Goal: Use online tool/utility: Utilize a website feature to perform a specific function

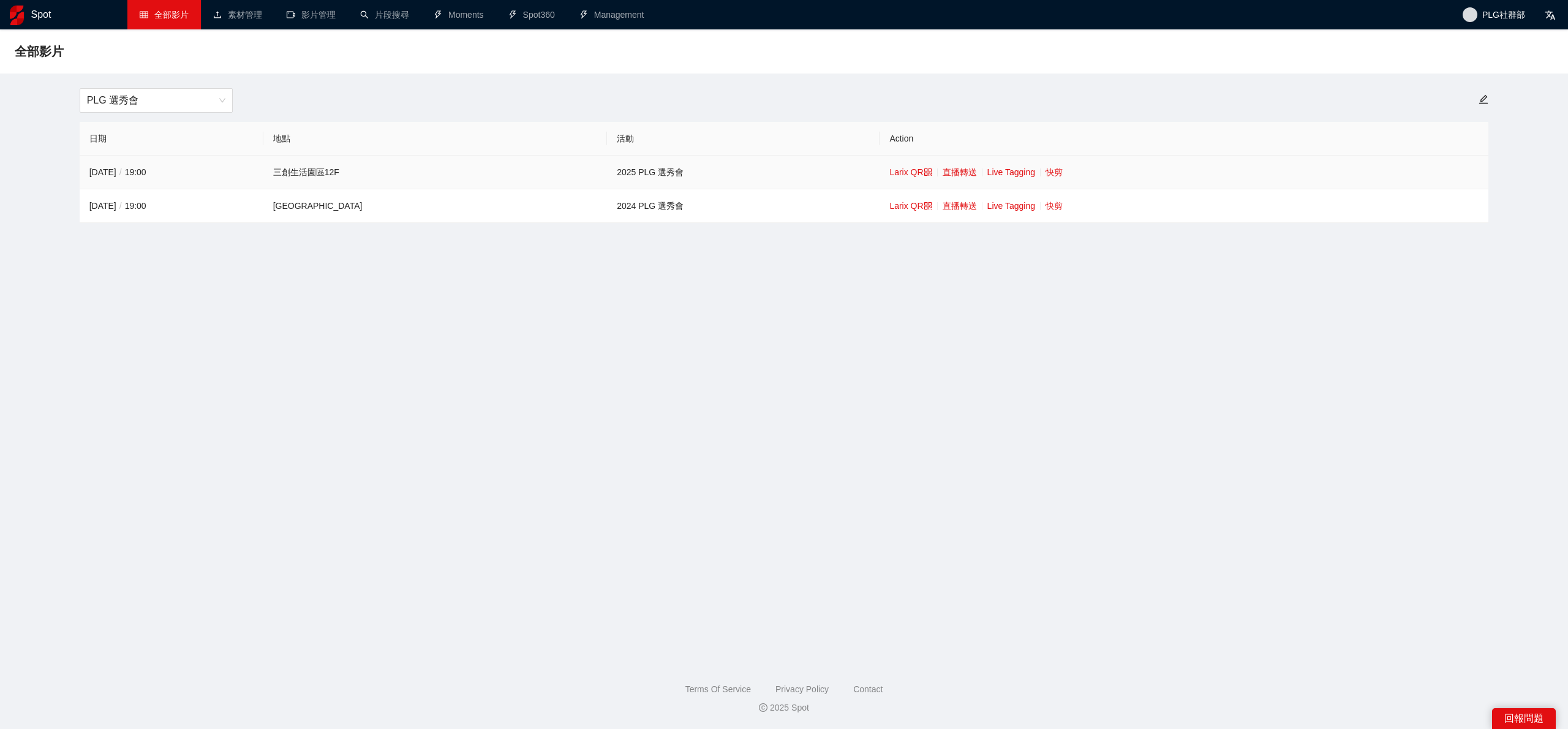
click at [1007, 174] on td "Larix QR 直播轉送 Live Tagging 快剪" at bounding box center [1183, 172] width 609 height 33
click at [1045, 171] on link "快剪" at bounding box center [1053, 172] width 17 height 10
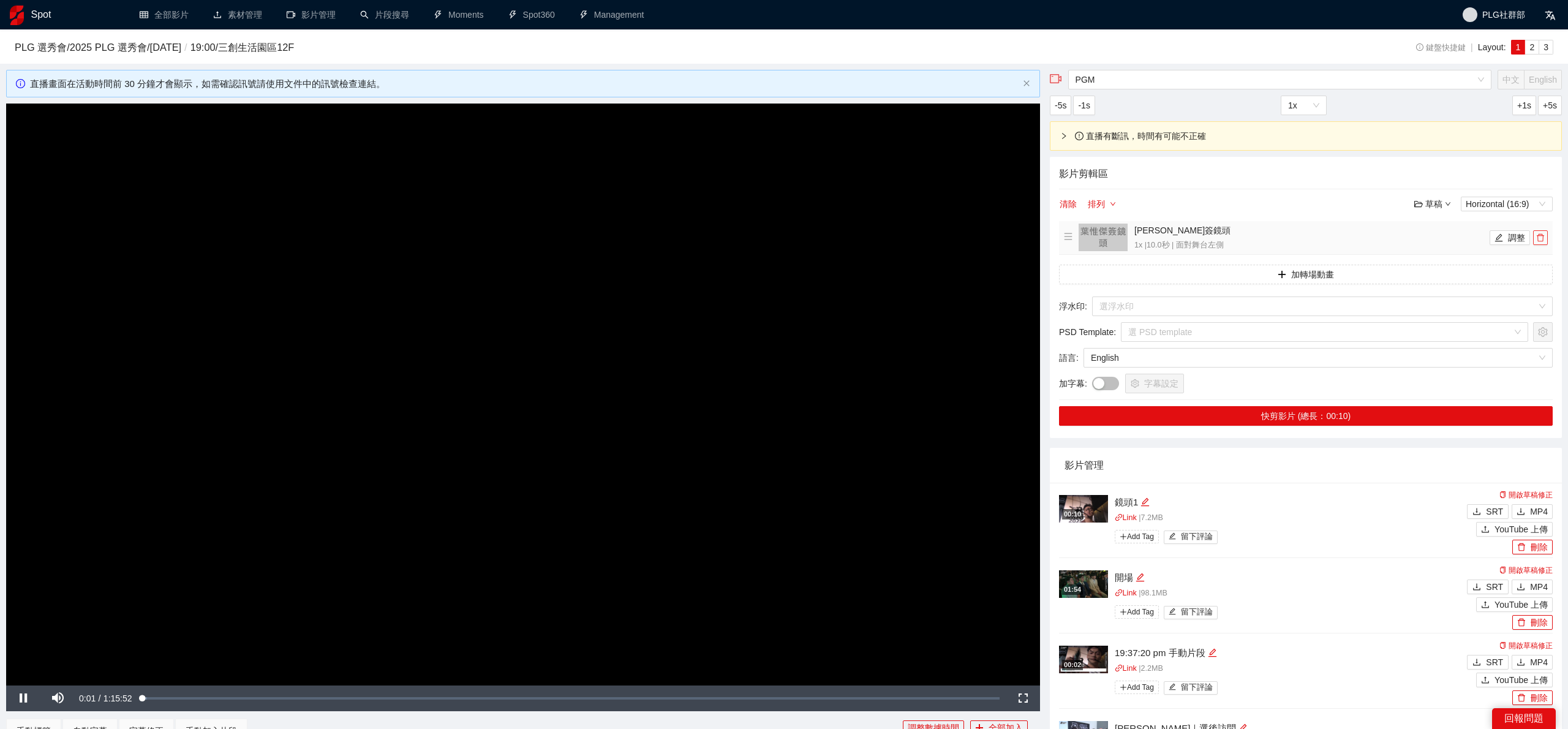
click at [1545, 238] on span "delete" at bounding box center [1541, 238] width 13 height 9
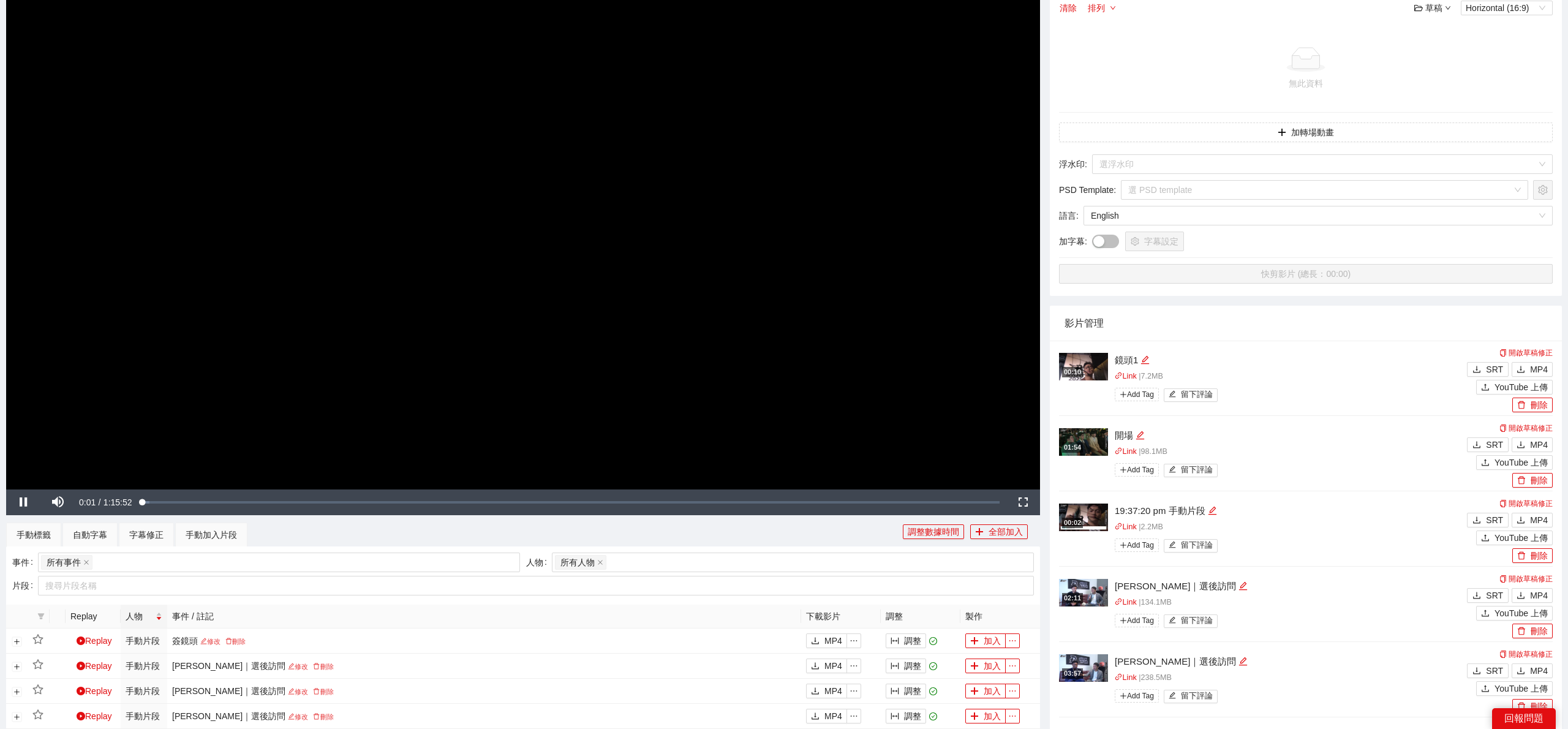
scroll to position [252, 0]
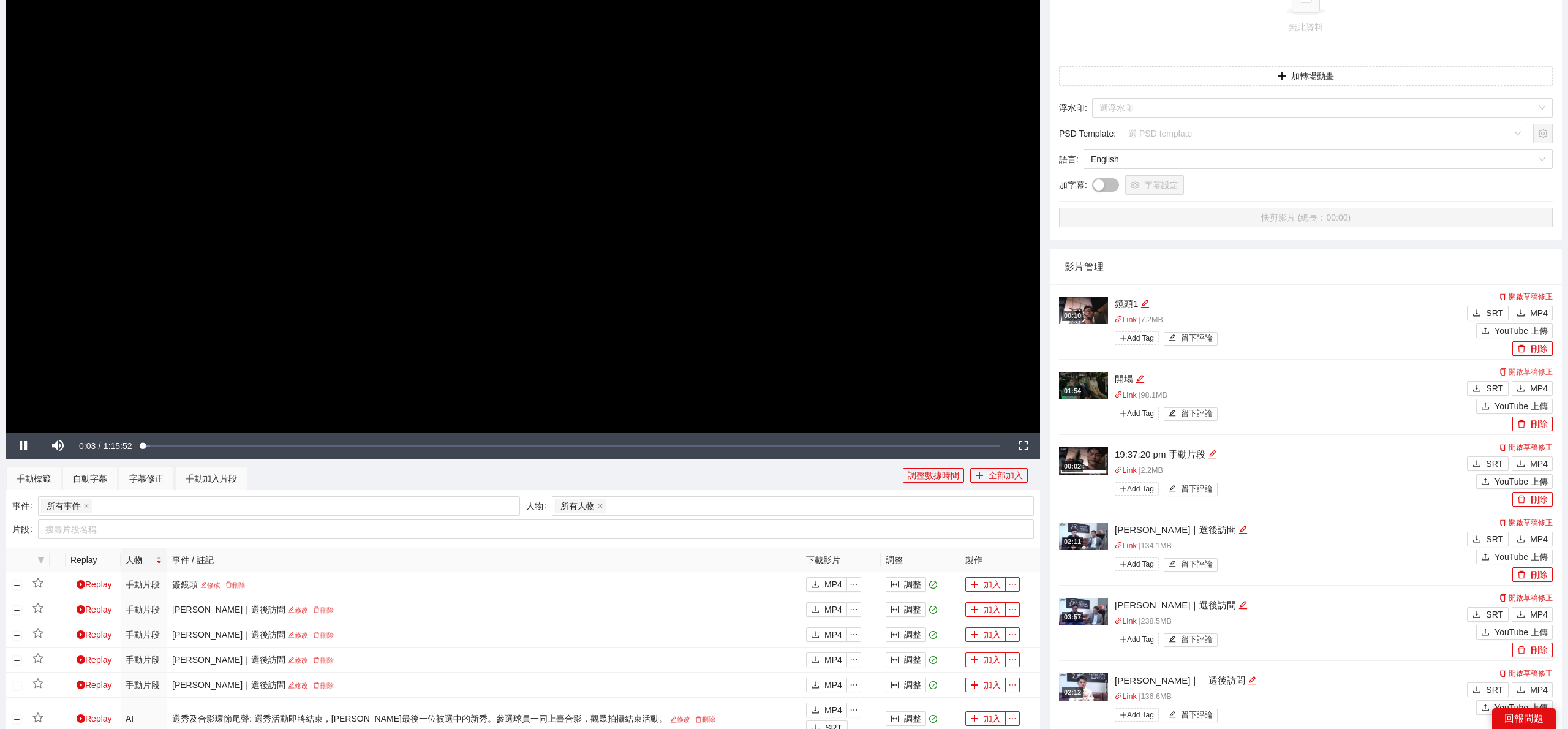
click at [1524, 373] on link "開啟草稿修正" at bounding box center [1526, 372] width 53 height 9
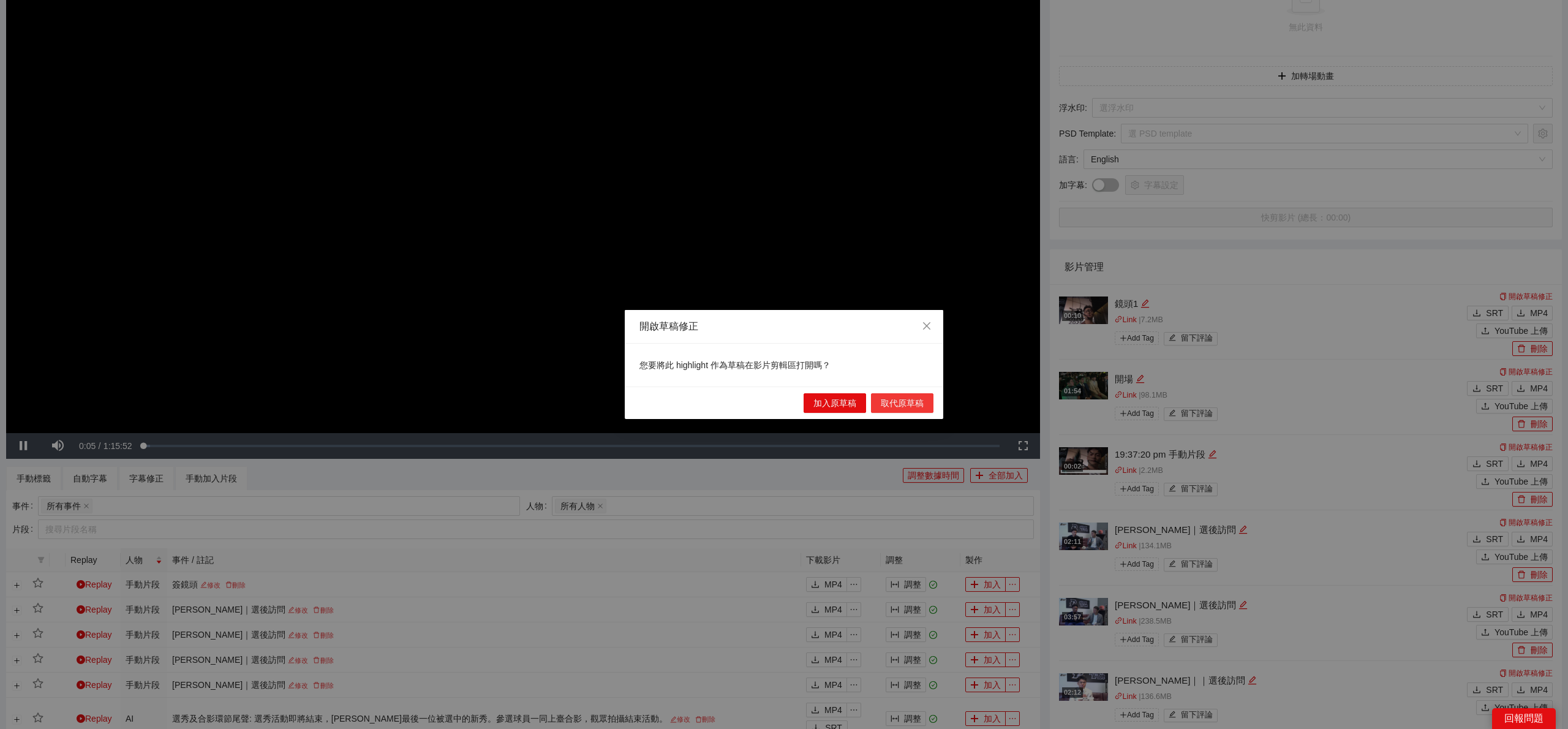
click at [915, 404] on span "取代原草稿" at bounding box center [902, 403] width 43 height 13
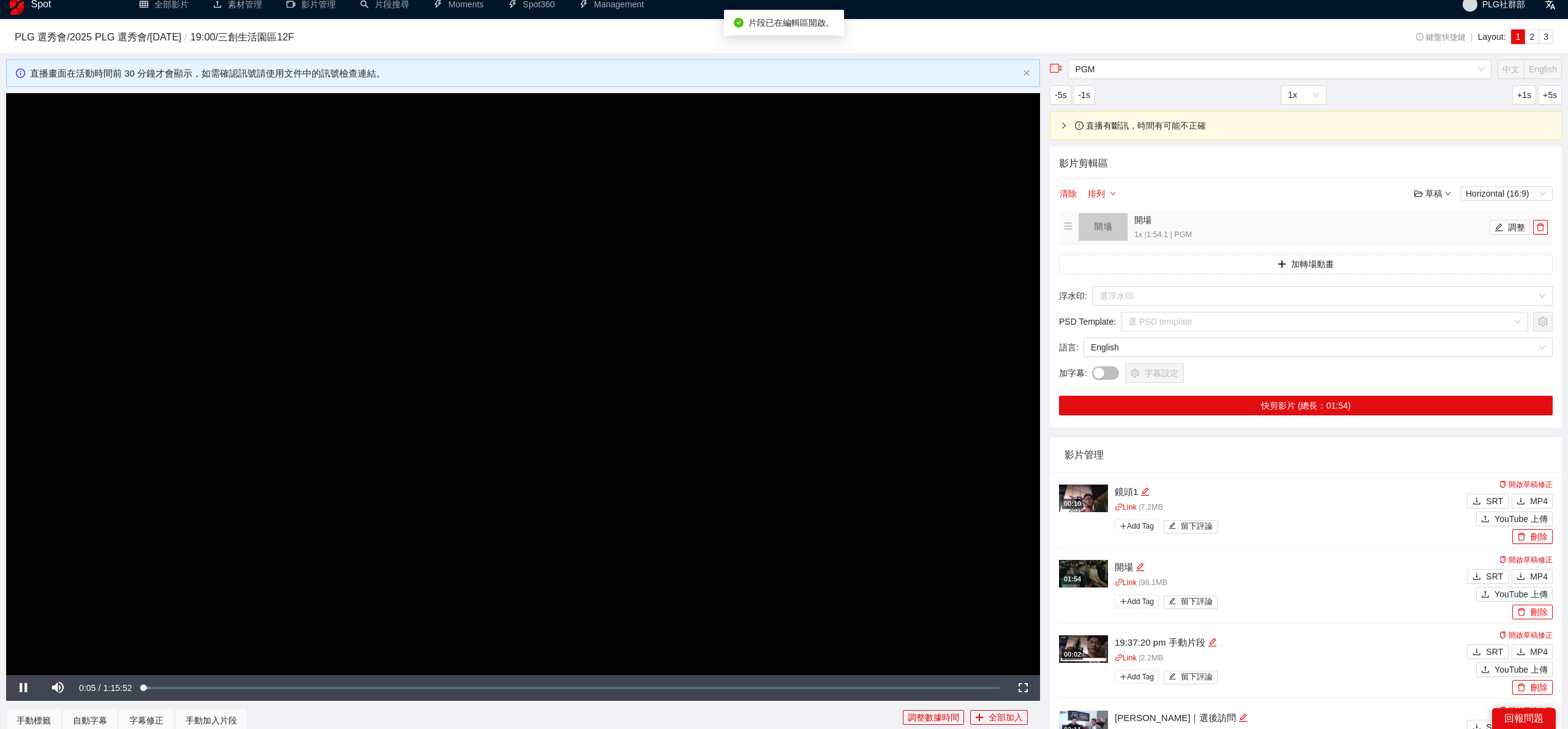
scroll to position [0, 0]
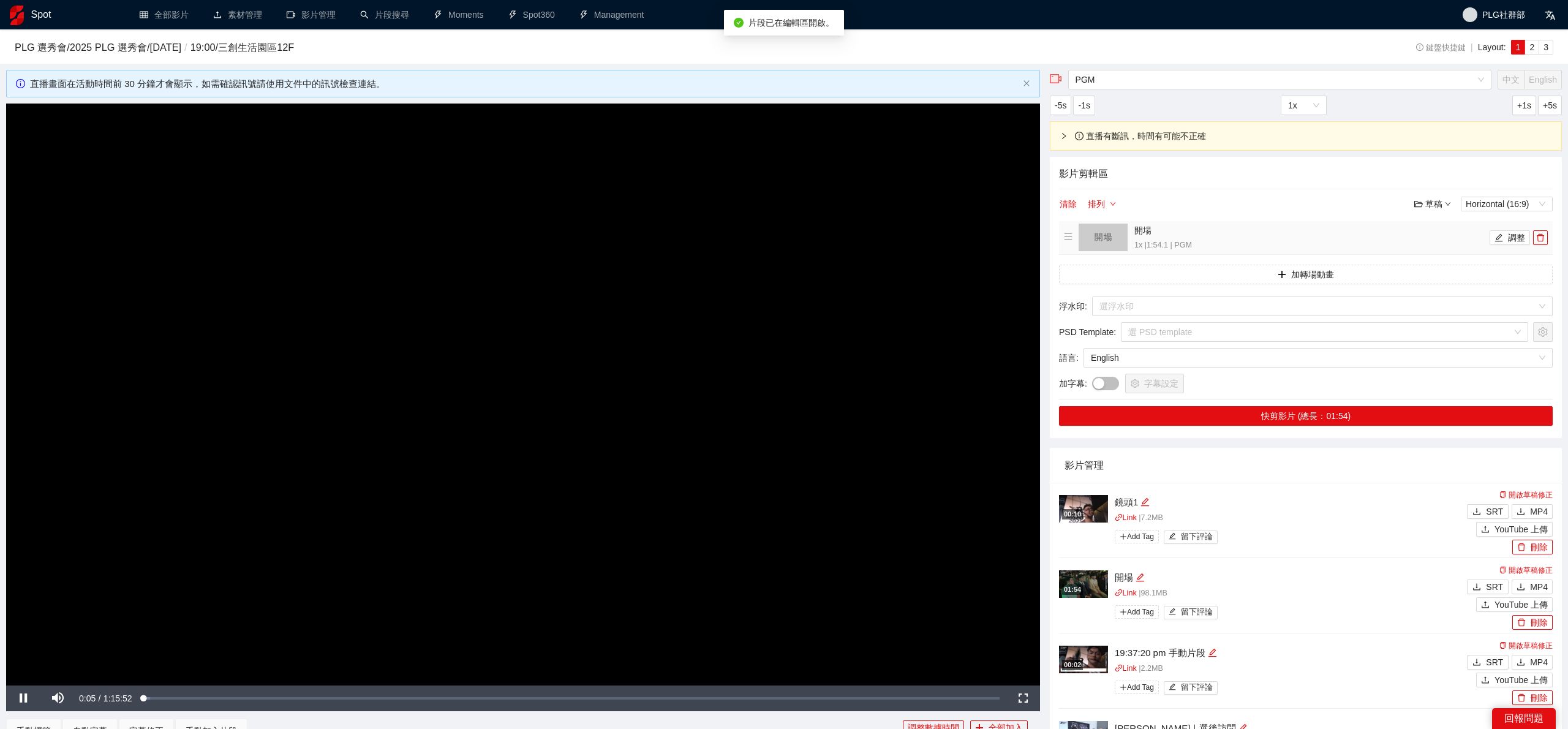
click at [721, 380] on video "Video Player" at bounding box center [523, 395] width 1034 height 582
click at [1502, 237] on icon "edit" at bounding box center [1499, 238] width 9 height 9
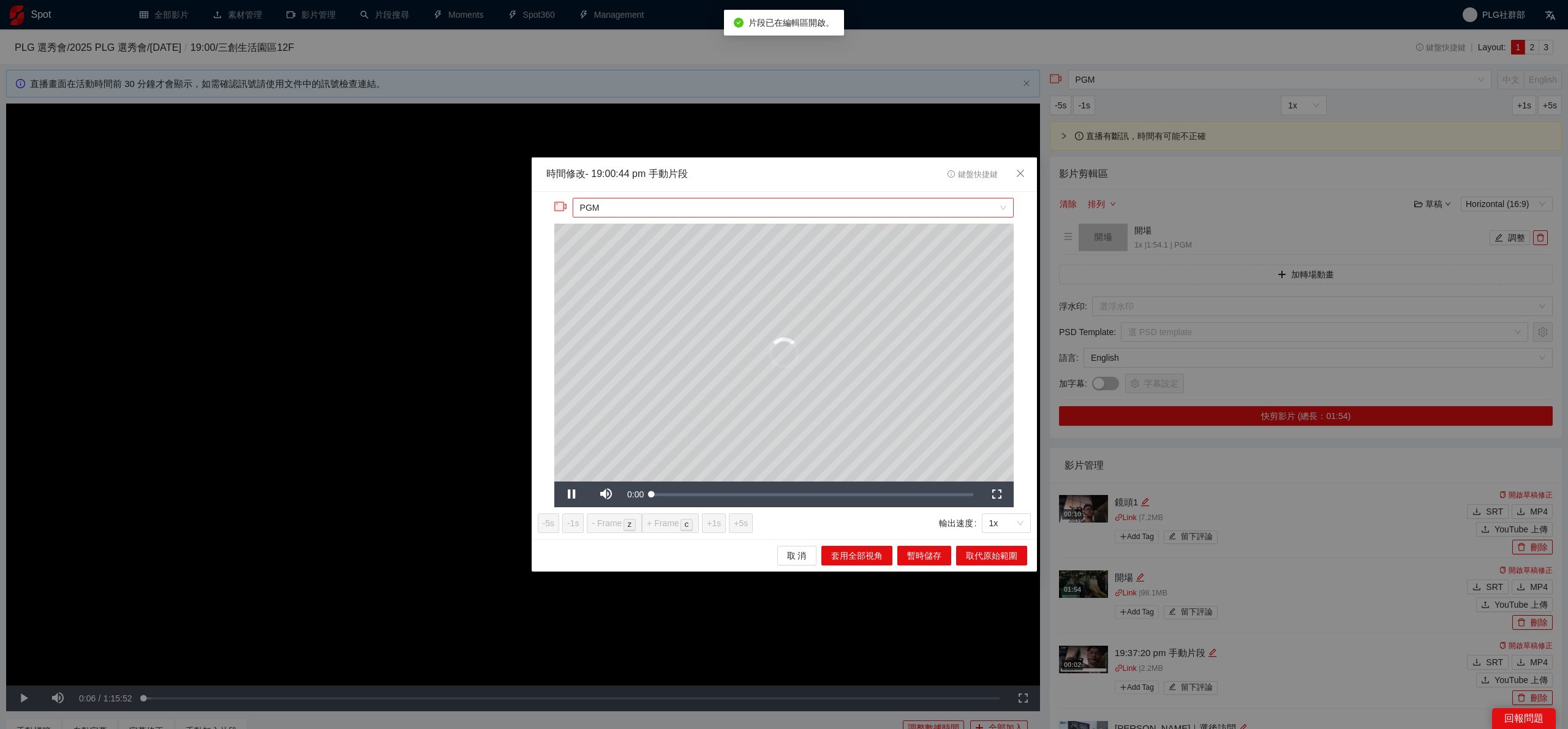
click at [653, 202] on div "**********" at bounding box center [784, 353] width 460 height 310
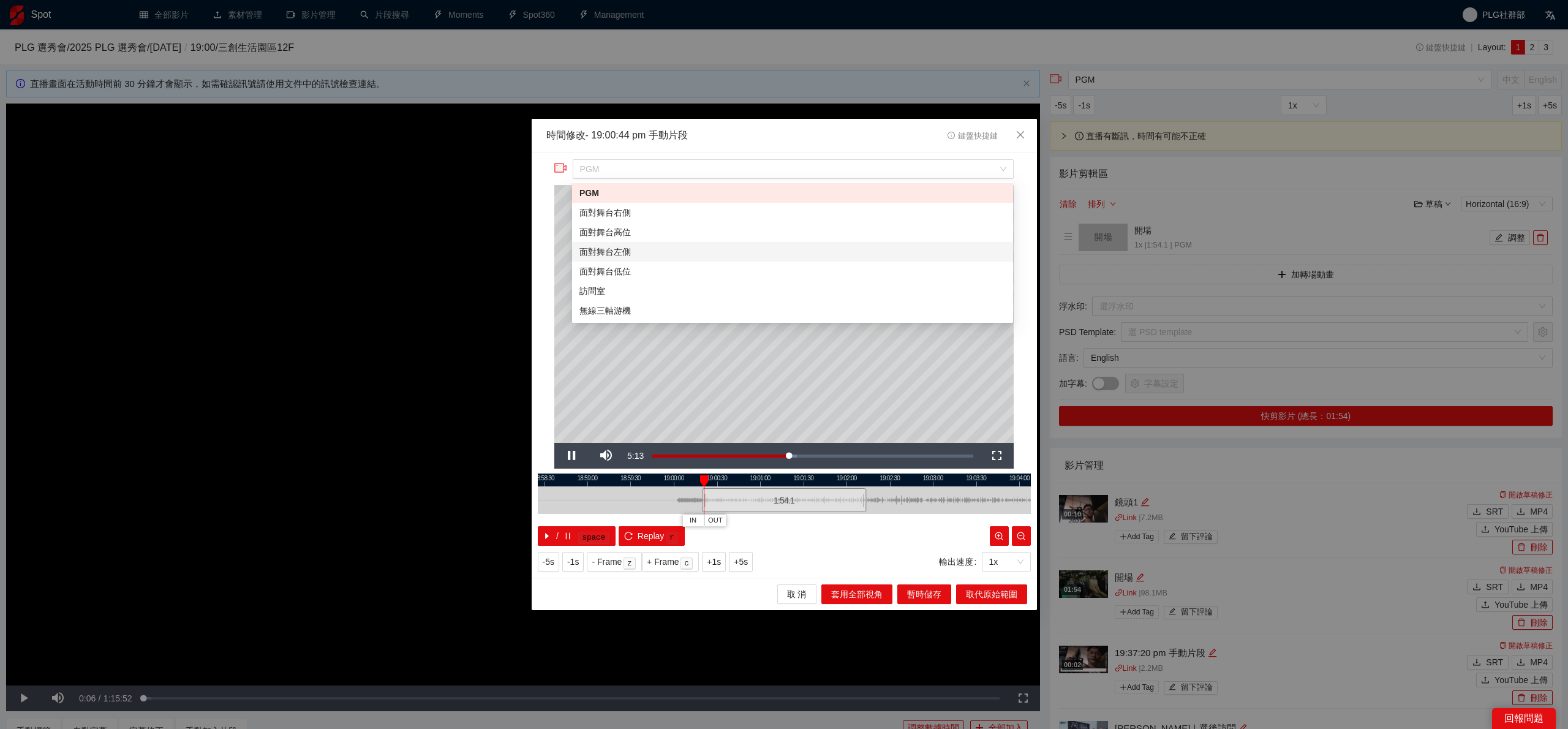
click at [644, 245] on div "面對舞台左側" at bounding box center [793, 251] width 426 height 13
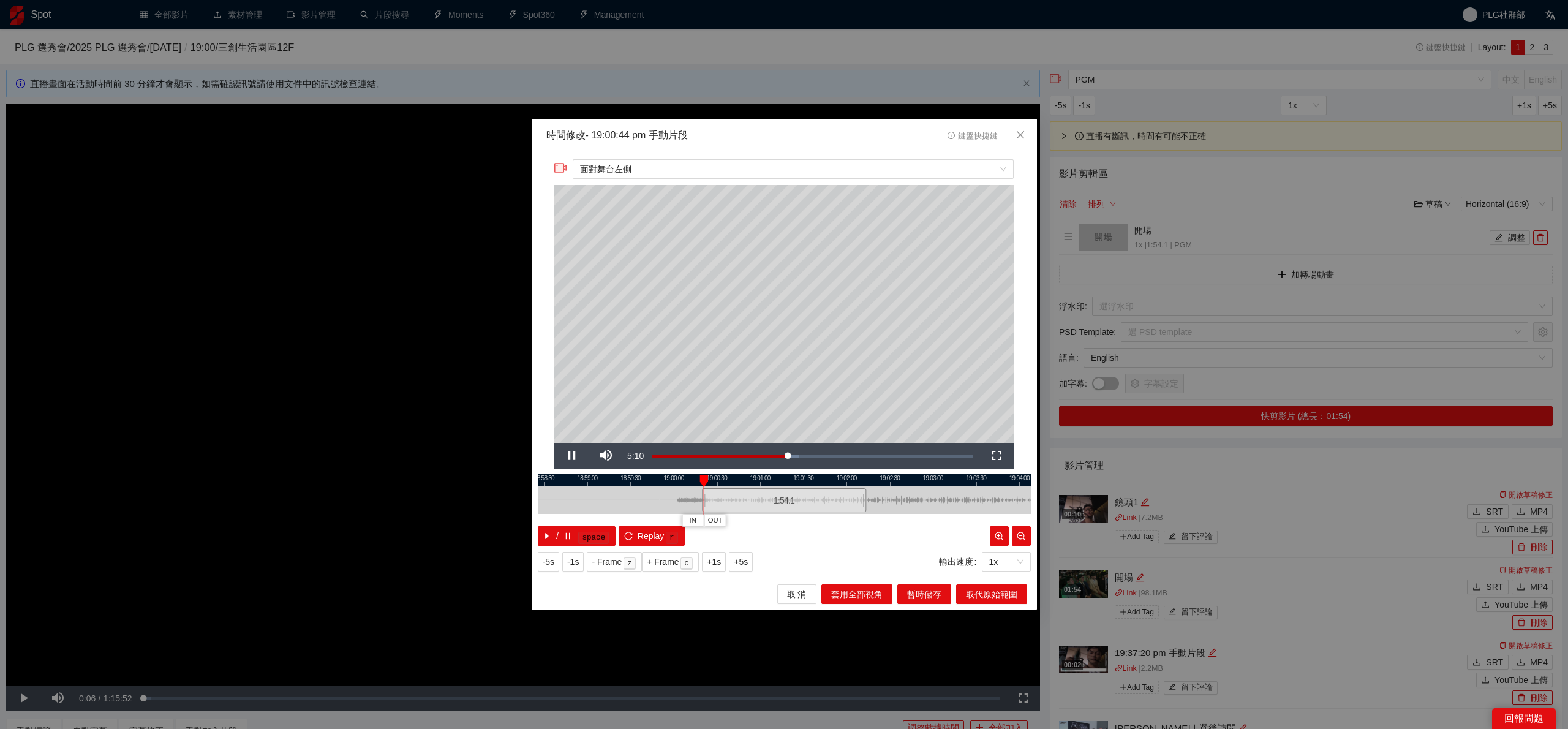
click at [715, 484] on div at bounding box center [784, 480] width 493 height 13
click at [731, 479] on div at bounding box center [784, 480] width 493 height 13
click at [706, 481] on div at bounding box center [784, 480] width 493 height 13
click at [626, 532] on icon "reload" at bounding box center [629, 536] width 9 height 9
click at [706, 174] on span "面對舞台左側" at bounding box center [793, 169] width 426 height 19
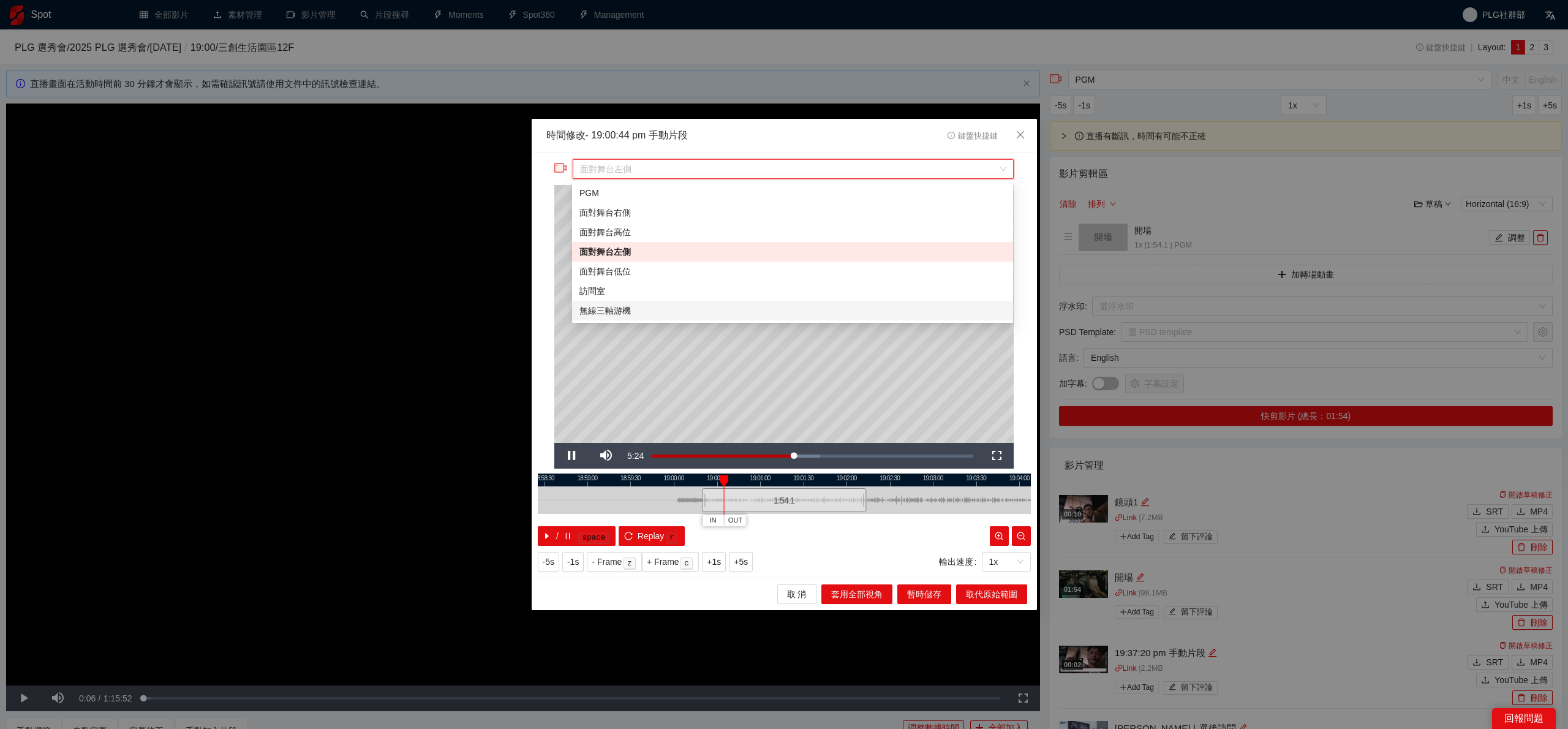
click at [804, 538] on div "/ space Replay r" at bounding box center [784, 536] width 493 height 19
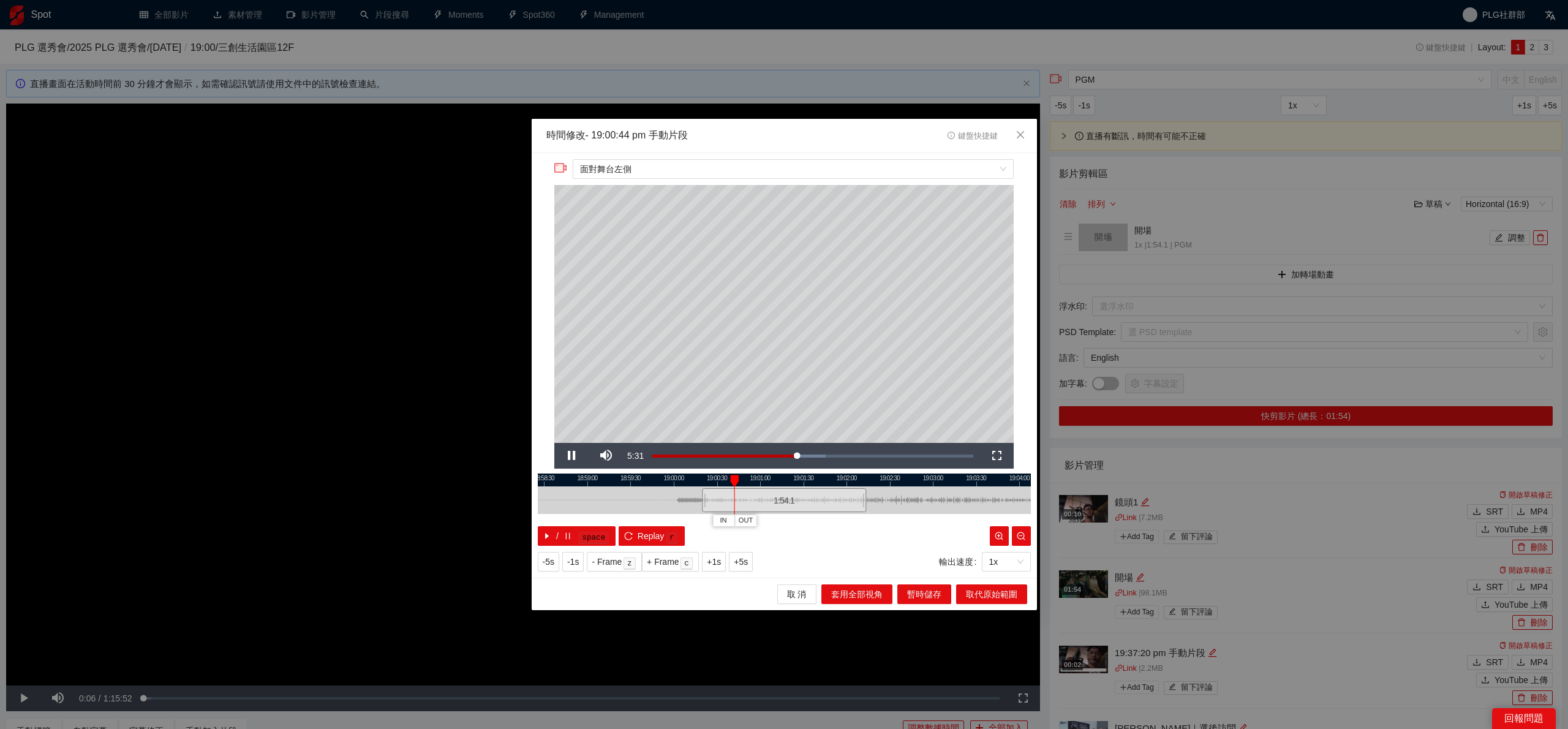
click at [707, 485] on div at bounding box center [784, 480] width 493 height 13
click at [978, 591] on span "取代原始範圍" at bounding box center [991, 594] width 51 height 13
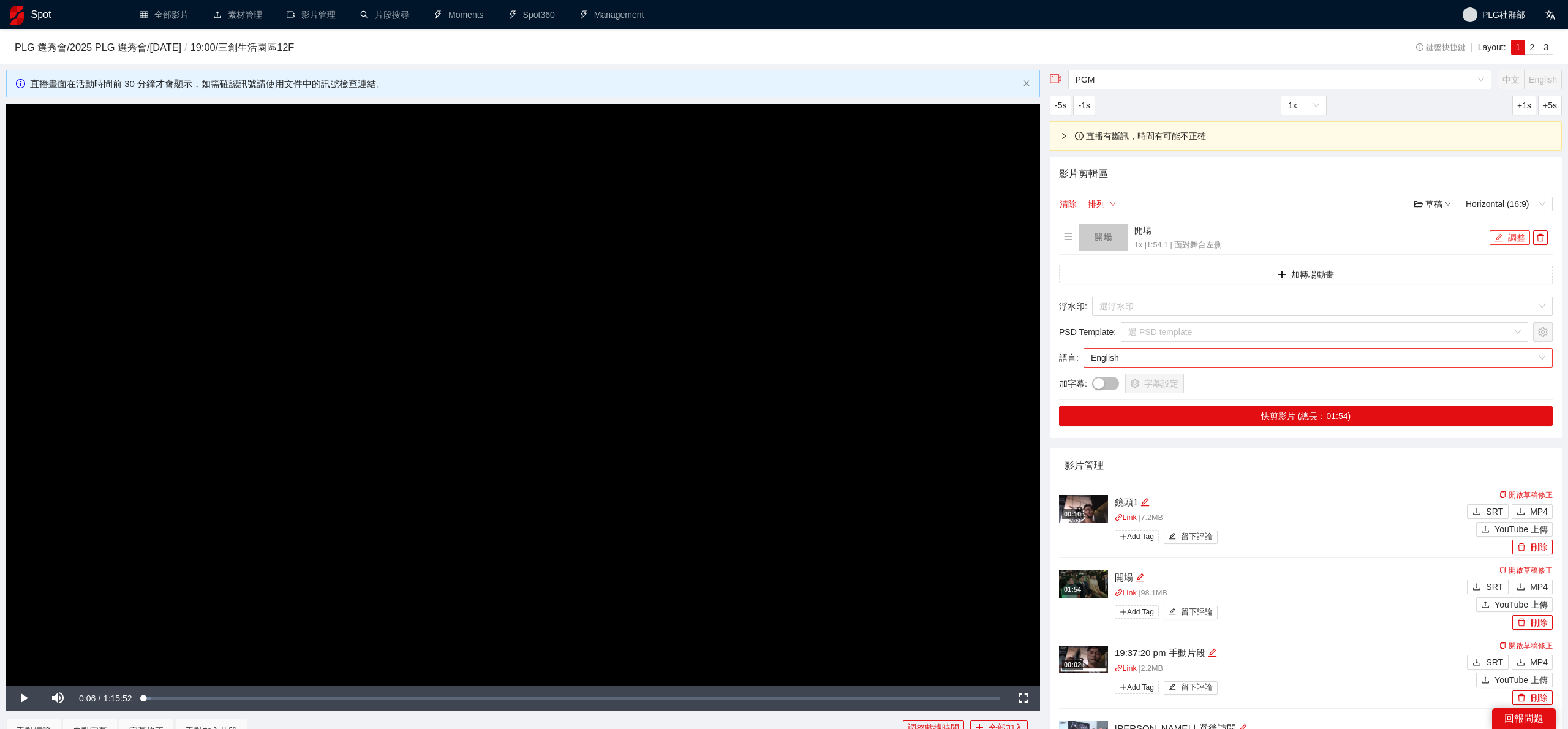
click at [1153, 358] on span "English" at bounding box center [1317, 357] width 454 height 19
click at [1150, 379] on div "中文" at bounding box center [1317, 382] width 454 height 13
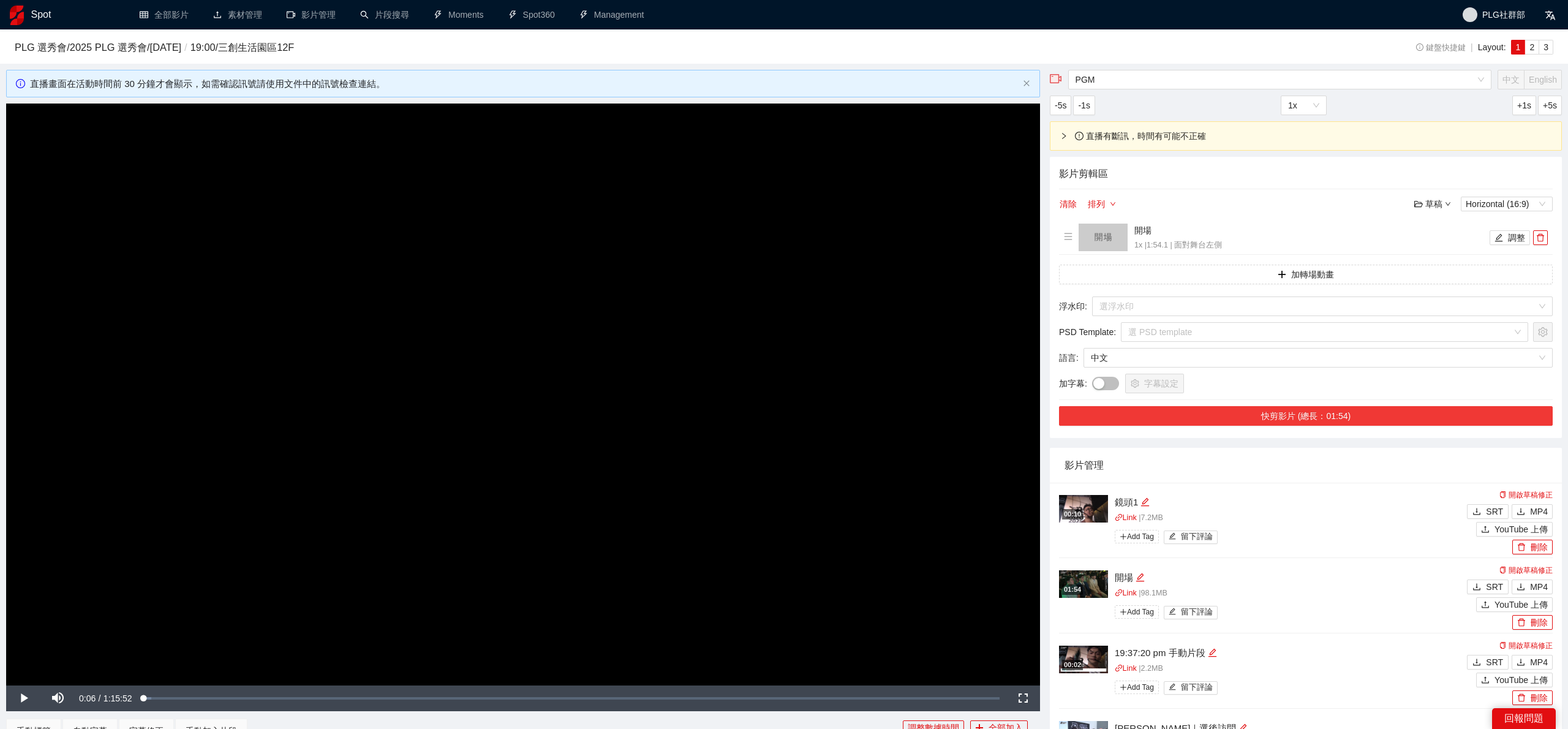
click at [1126, 413] on button "快剪影片 (總長：01:54)" at bounding box center [1306, 416] width 494 height 19
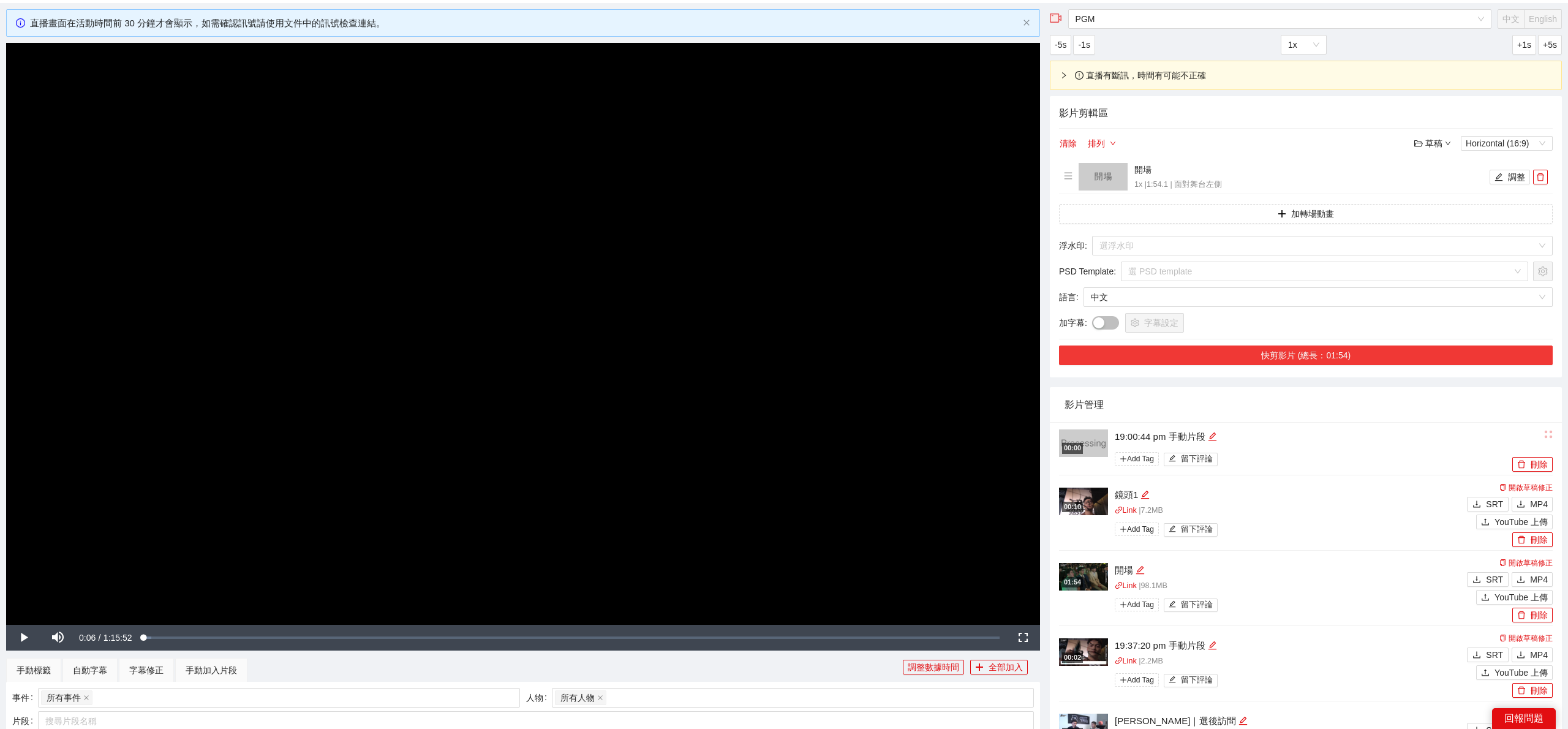
scroll to position [59, 0]
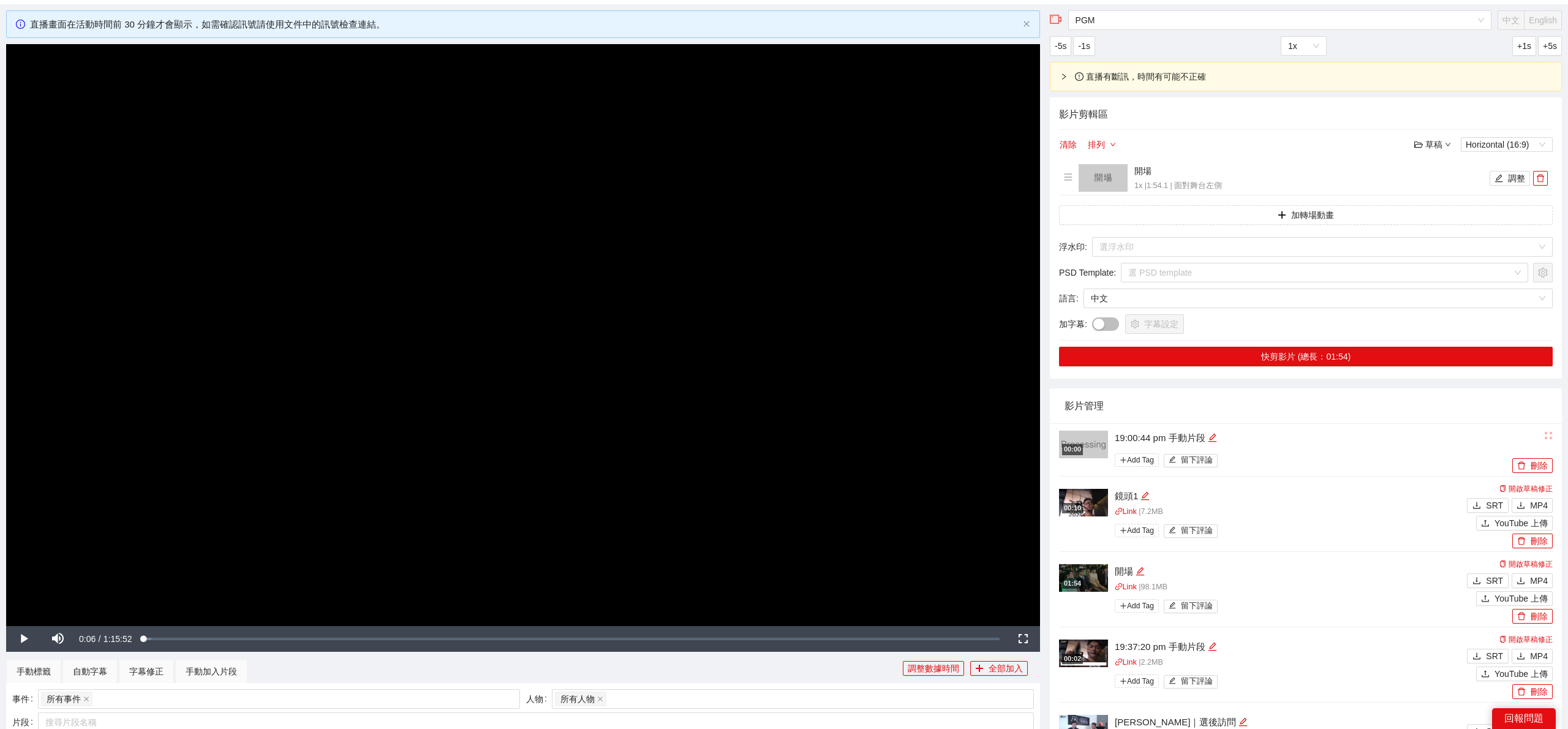
click at [661, 374] on video "Video Player" at bounding box center [523, 334] width 1034 height 582
click at [658, 375] on video "Video Player" at bounding box center [523, 334] width 1034 height 582
click at [1341, 441] on div "19:00:44 pm 手動片段" at bounding box center [1312, 438] width 394 height 15
click at [1288, 400] on div "影片管理" at bounding box center [1306, 406] width 483 height 35
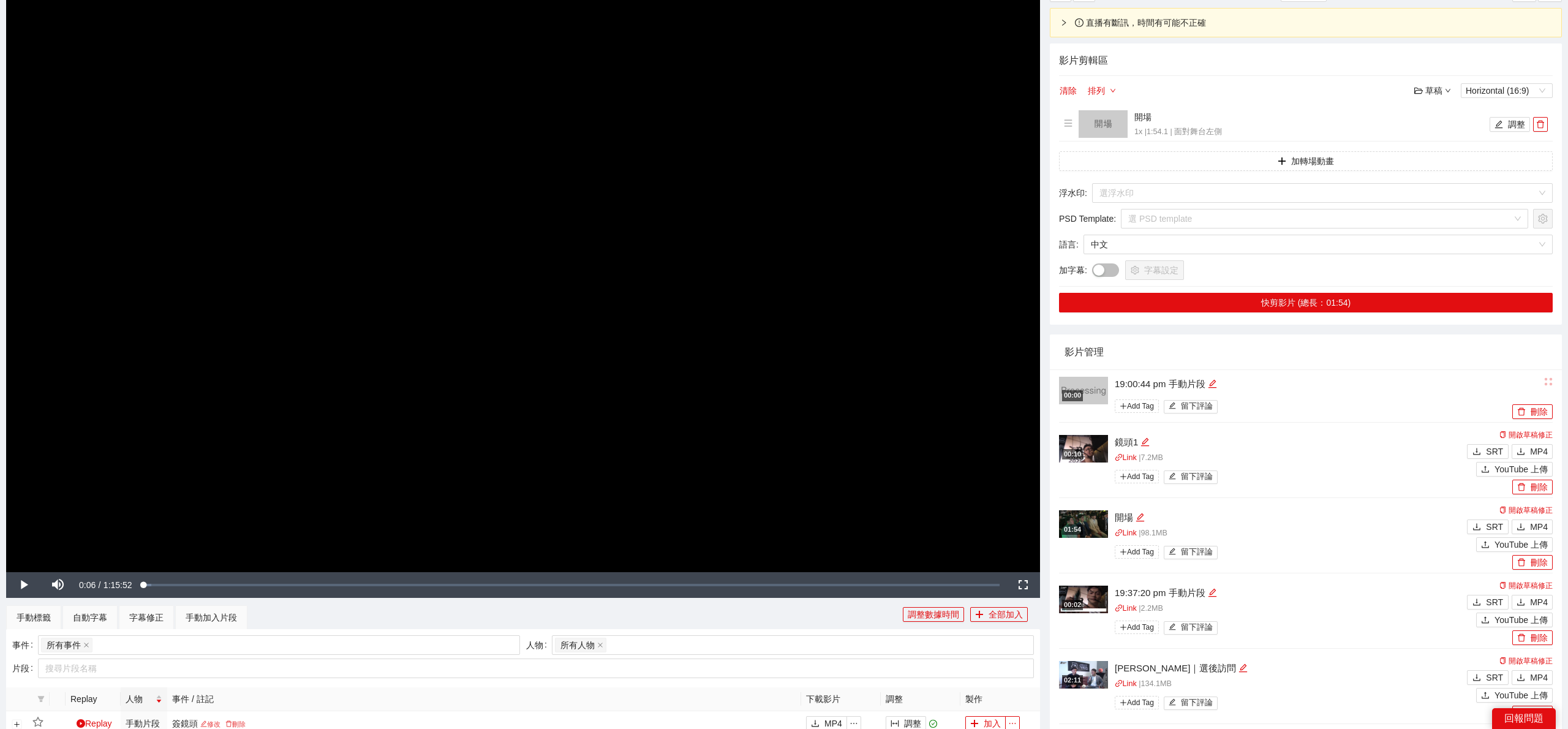
scroll to position [154, 0]
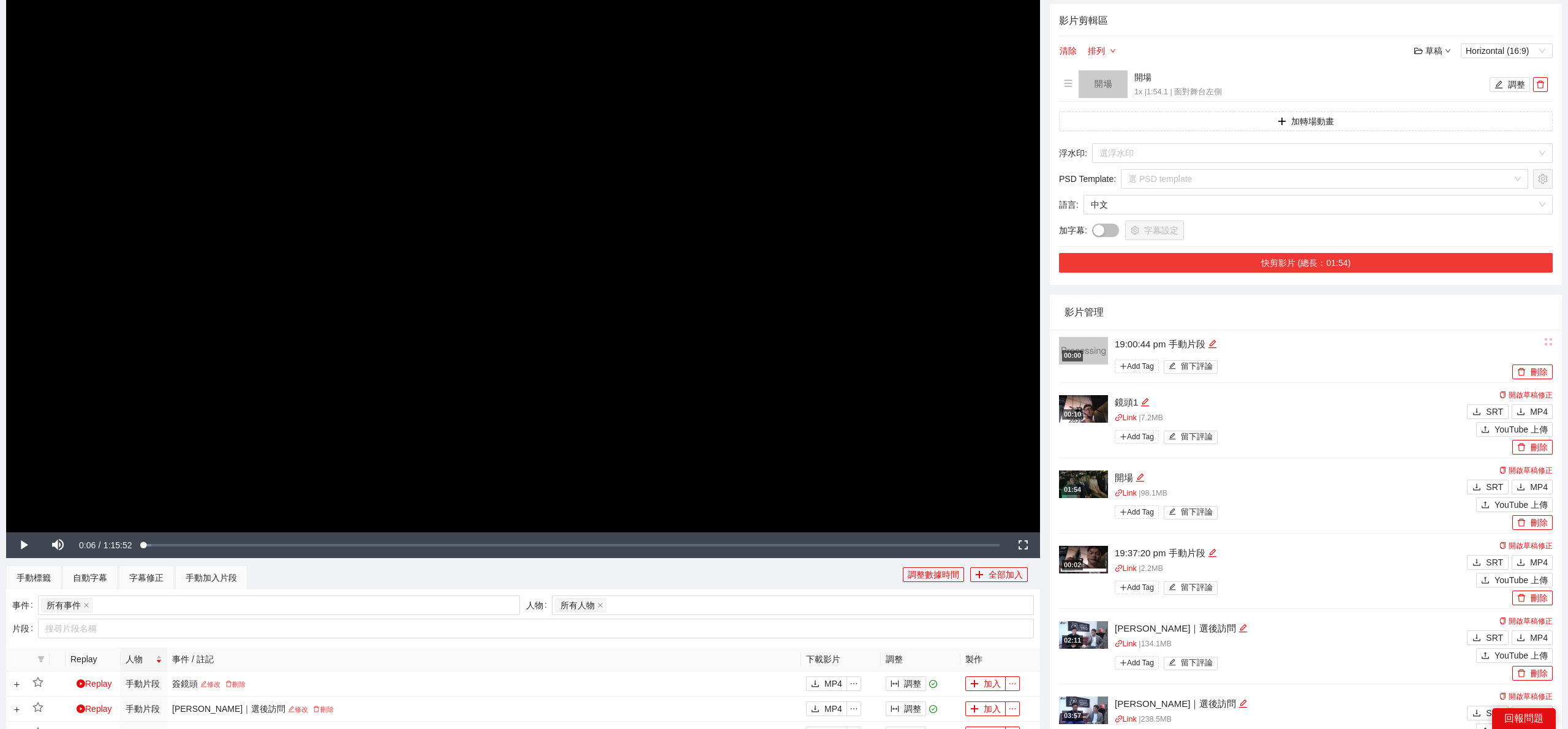
click at [1288, 264] on button "快剪影片 (總長：01:54)" at bounding box center [1306, 263] width 494 height 19
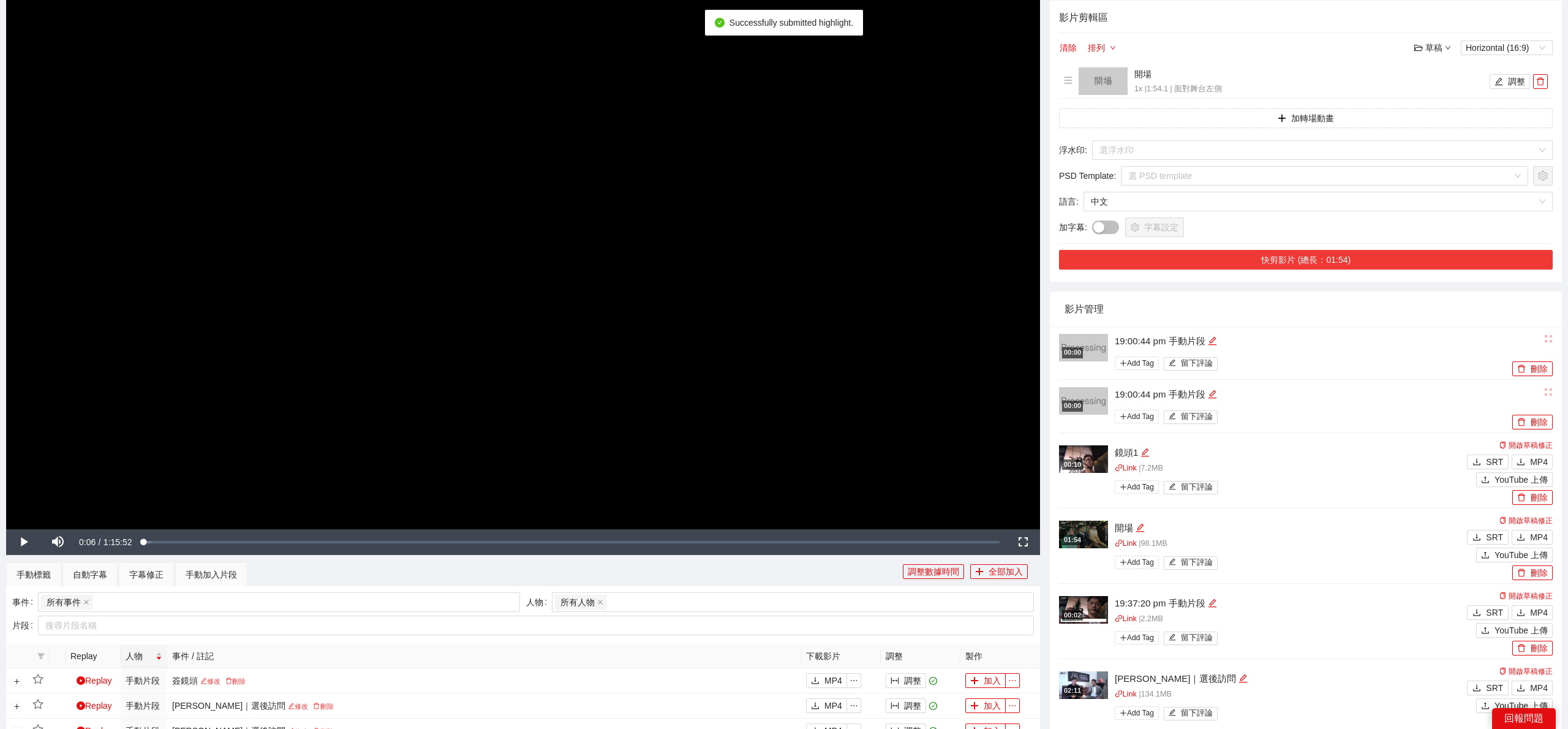
scroll to position [157, 0]
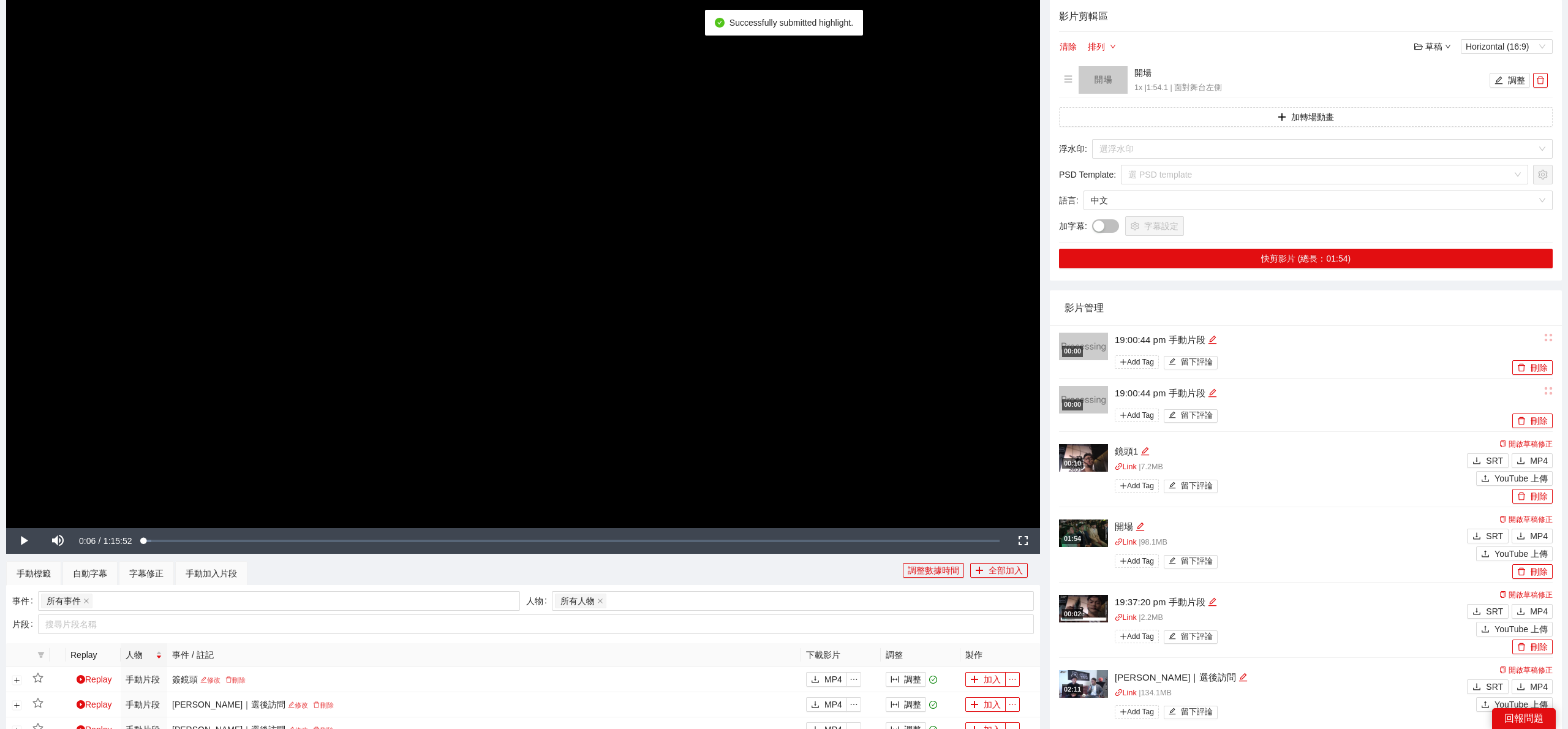
click at [1355, 388] on div "19:00:44 pm 手動片段" at bounding box center [1312, 394] width 394 height 15
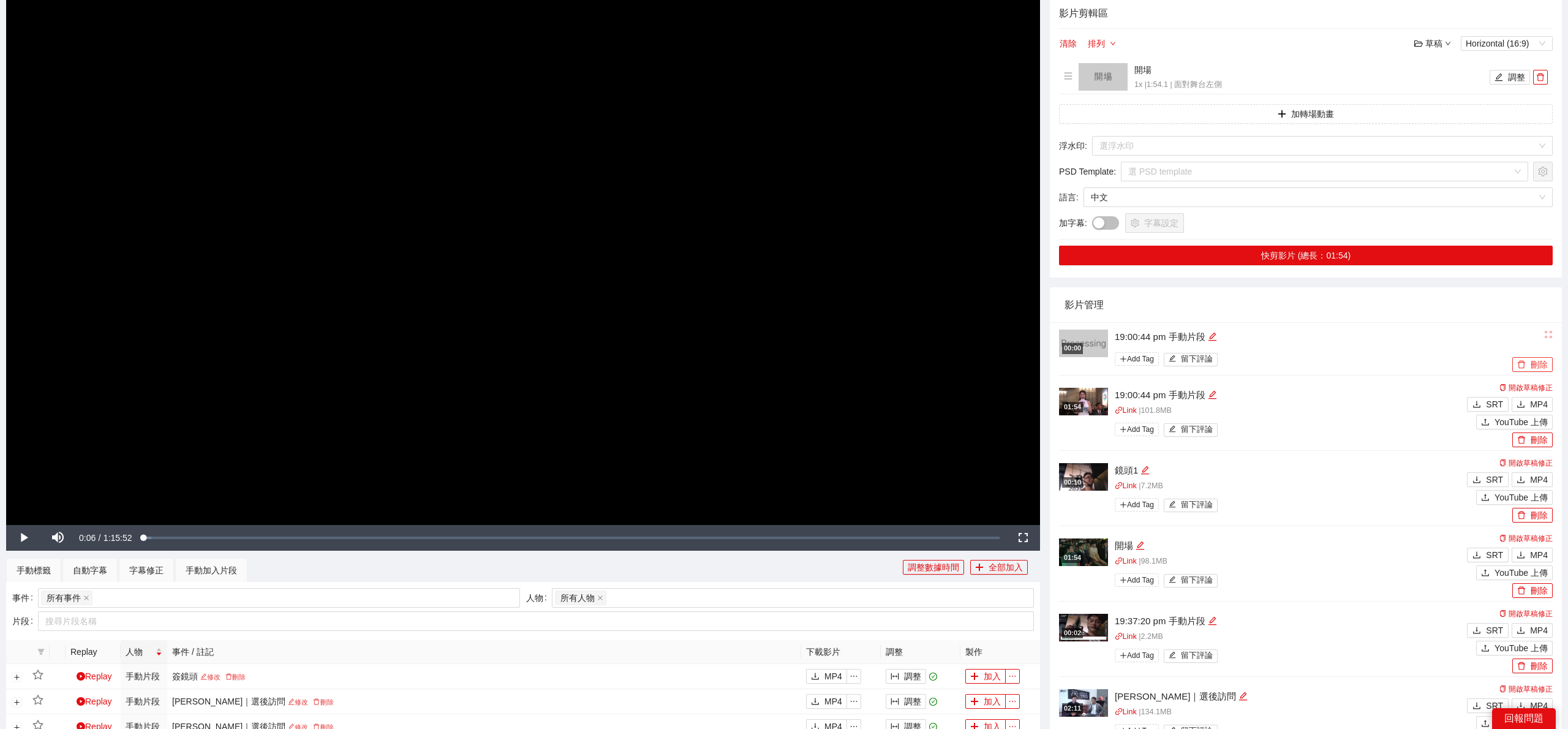
click at [1538, 363] on button "刪除" at bounding box center [1532, 365] width 41 height 15
click at [1543, 329] on span "Yes" at bounding box center [1545, 328] width 14 height 13
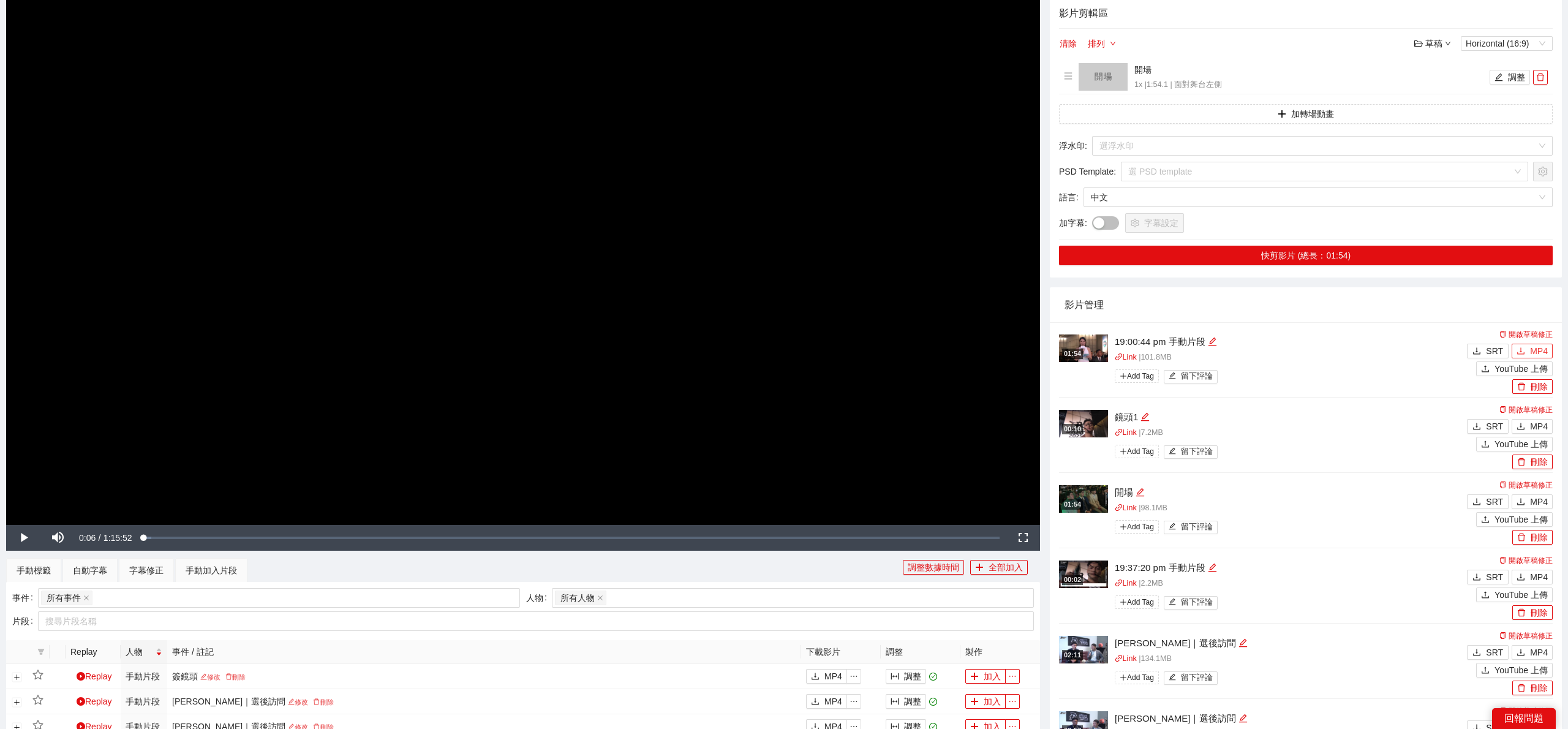
click at [1534, 352] on span "MP4" at bounding box center [1539, 351] width 18 height 13
